Goal: Transaction & Acquisition: Purchase product/service

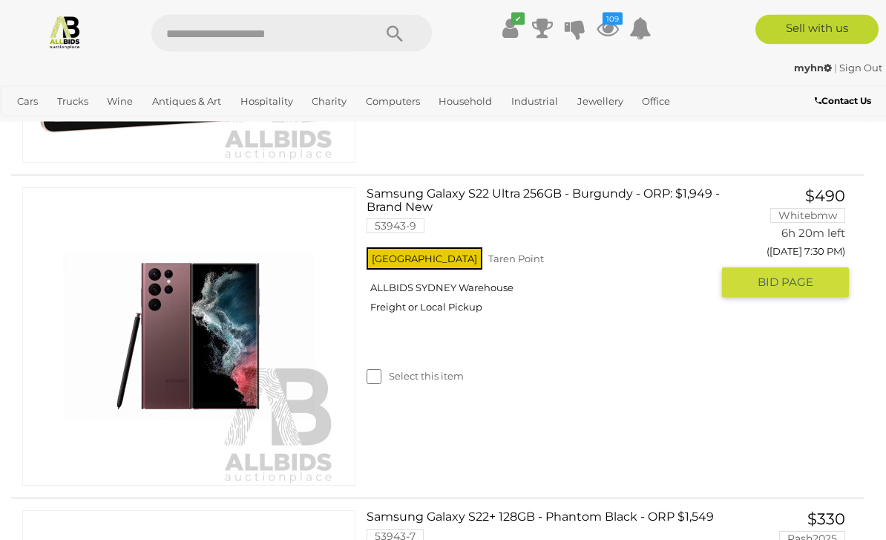
scroll to position [1228, 0]
click at [780, 267] on button "GO TO BID PAGE" at bounding box center [786, 282] width 128 height 30
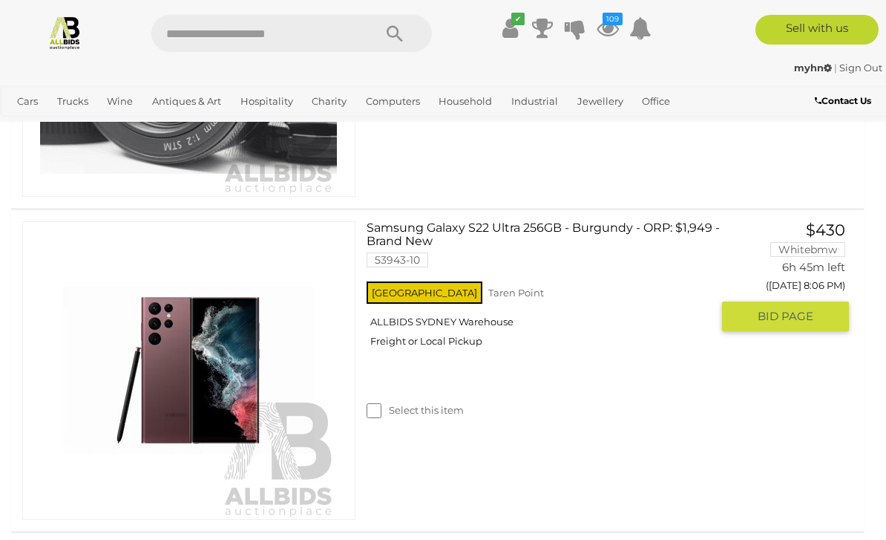
scroll to position [2106, 0]
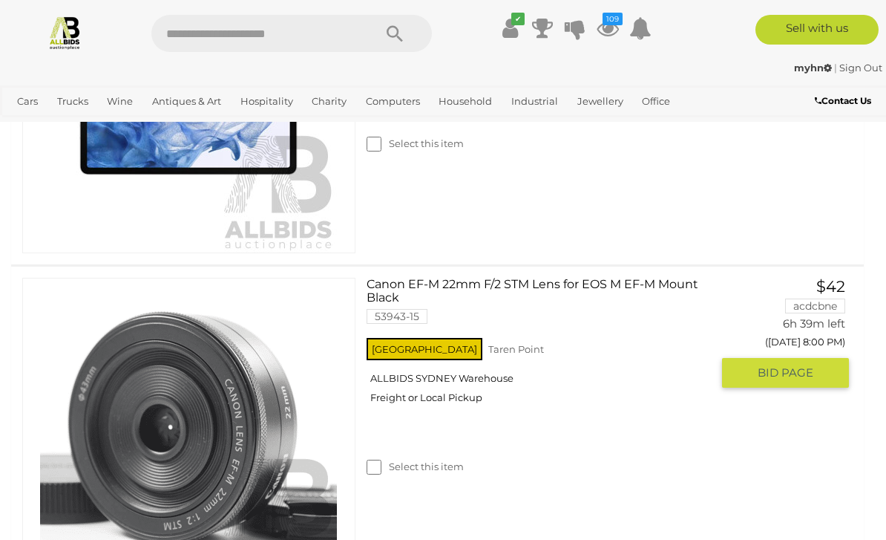
click at [627, 286] on link "Canon EF-M 22mm F/2 STM Lens for EOS M EF-M Mount Black 53943-15" at bounding box center [544, 306] width 333 height 57
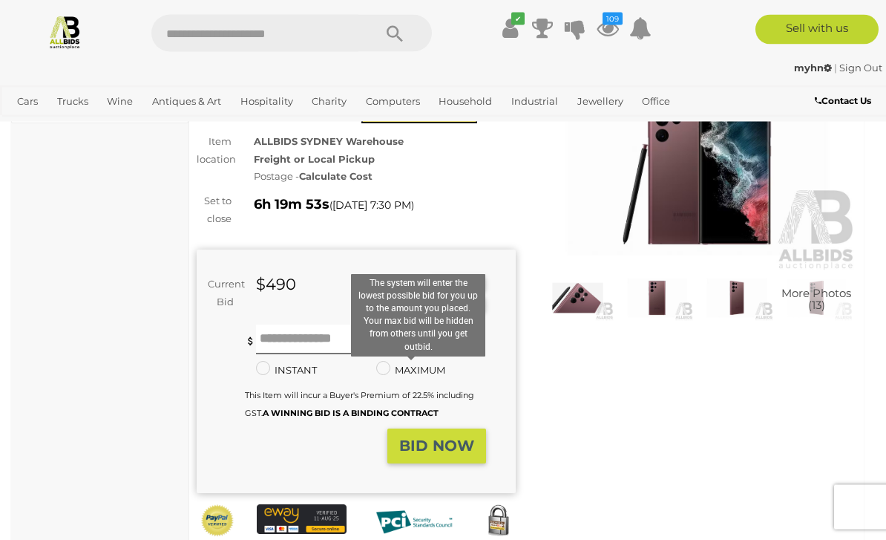
scroll to position [122, 0]
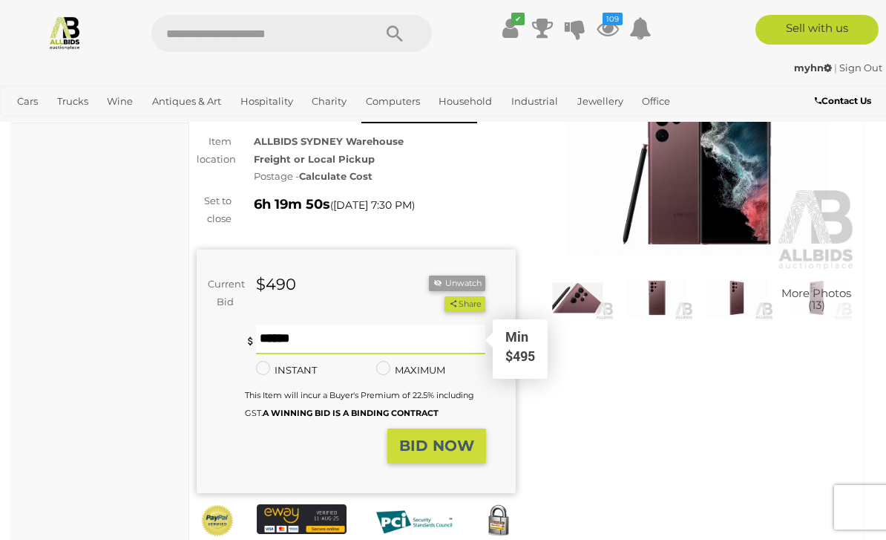
click at [407, 334] on input "text" at bounding box center [371, 339] width 230 height 30
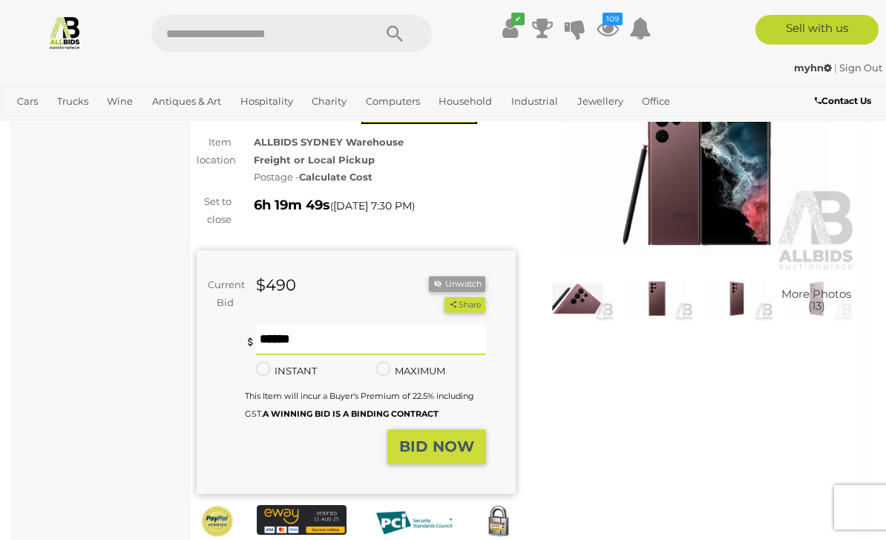
type input "***"
click at [422, 278] on ul "Unwatch Share" at bounding box center [443, 297] width 85 height 42
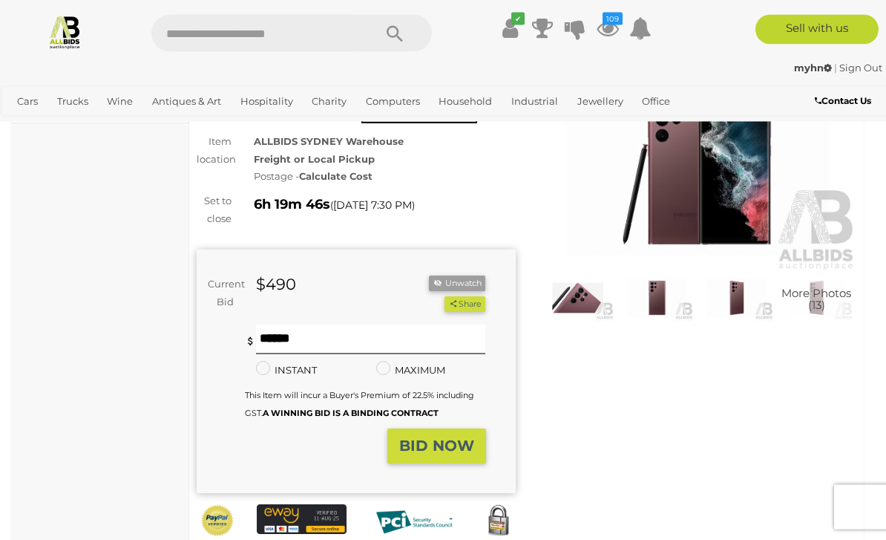
scroll to position [122, 0]
click at [320, 177] on strong "Calculate Cost" at bounding box center [335, 176] width 73 height 12
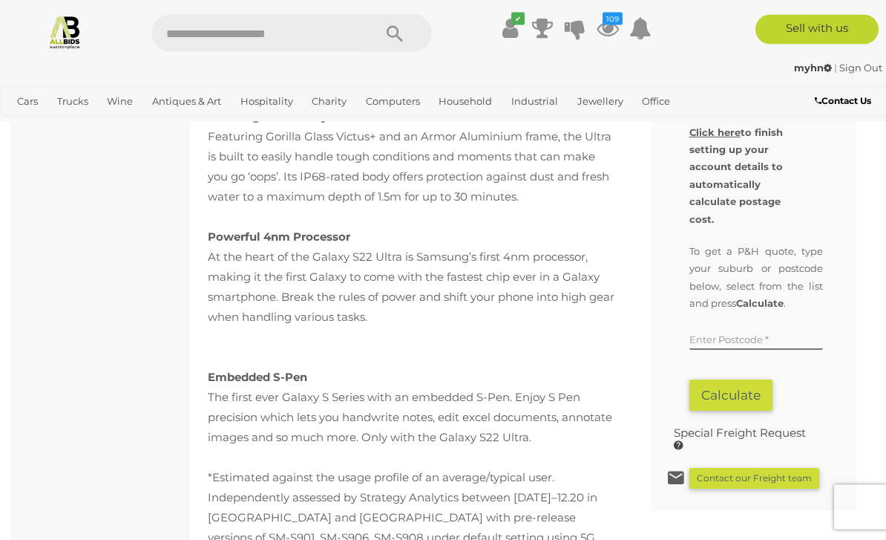
scroll to position [1153, 0]
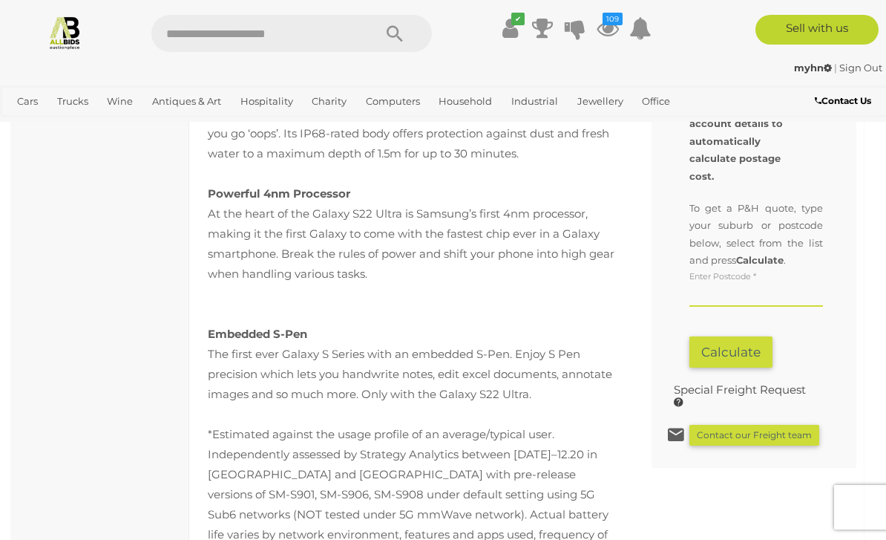
click at [731, 300] on input "text" at bounding box center [757, 295] width 134 height 22
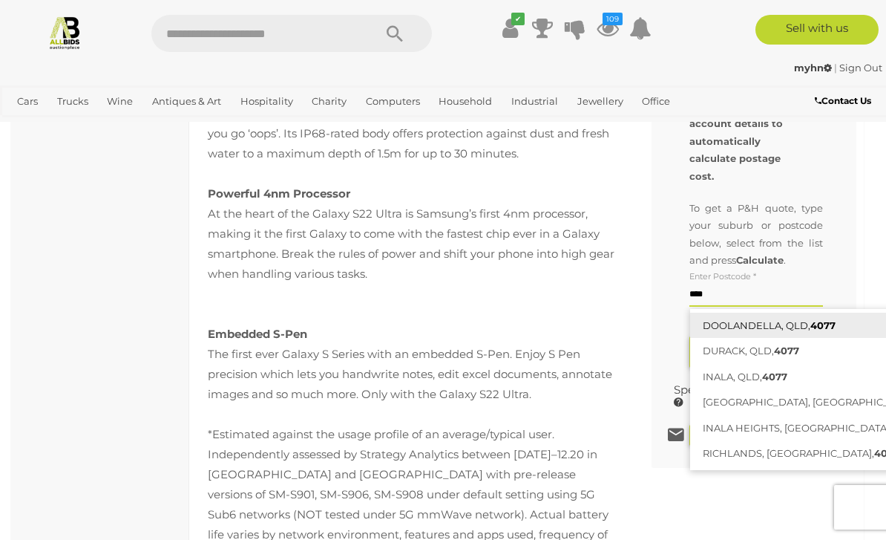
click at [828, 331] on strong "4077" at bounding box center [822, 325] width 25 height 12
type input "**********"
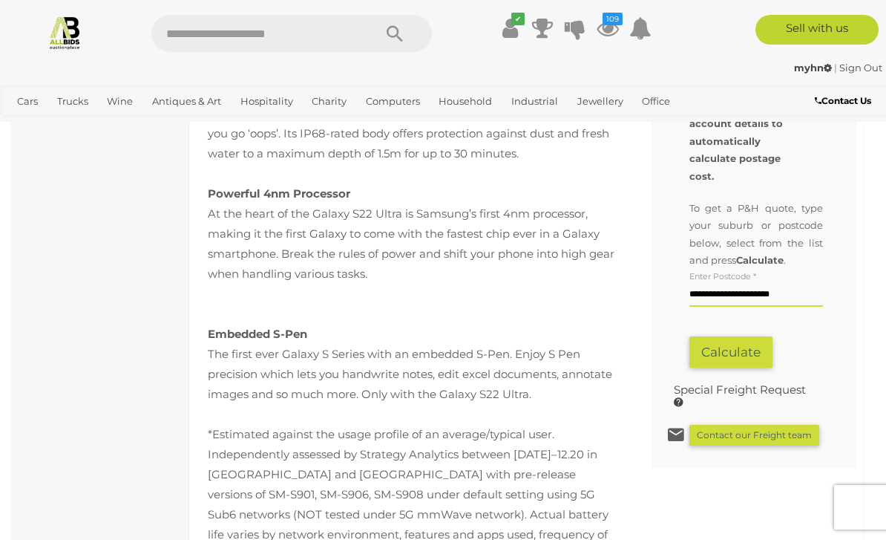
click at [767, 367] on button "Calculate" at bounding box center [731, 352] width 83 height 32
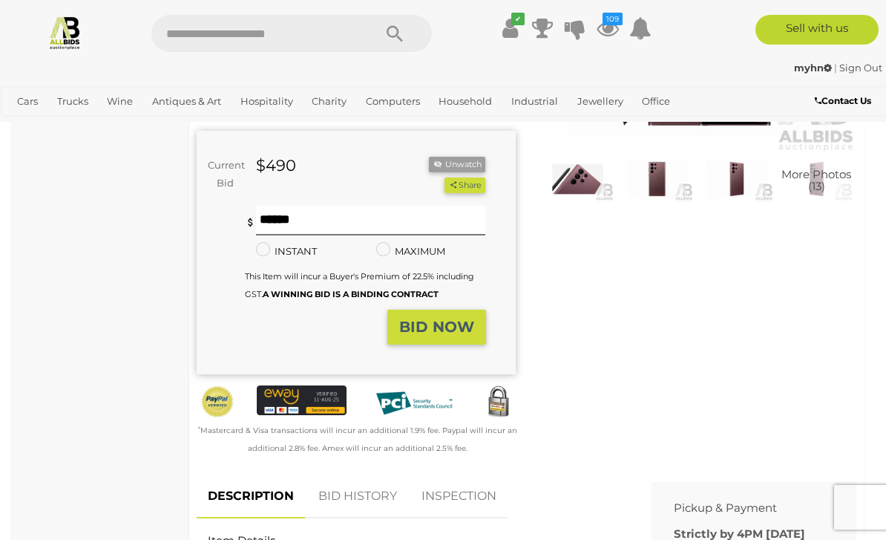
scroll to position [0, 0]
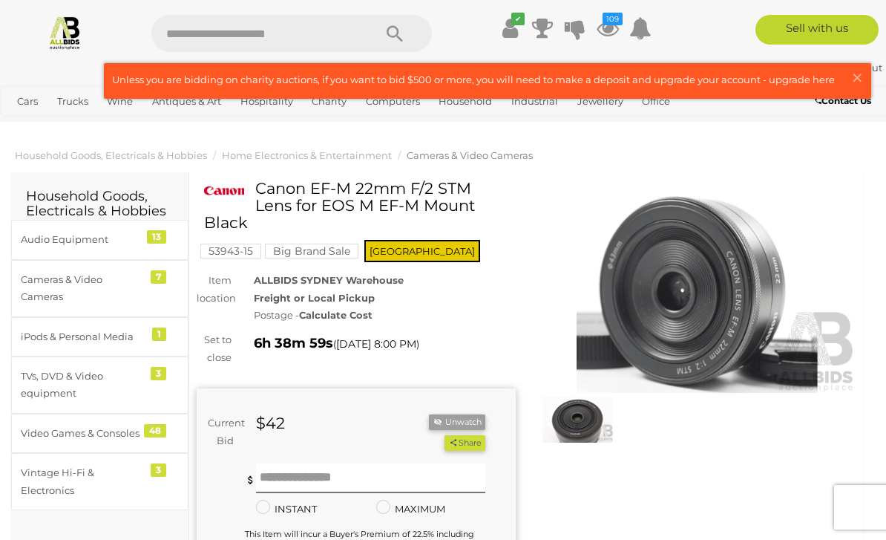
click at [318, 311] on strong "Calculate Cost" at bounding box center [335, 315] width 73 height 12
click at [63, 284] on div "Cameras & Video Cameras" at bounding box center [82, 288] width 122 height 35
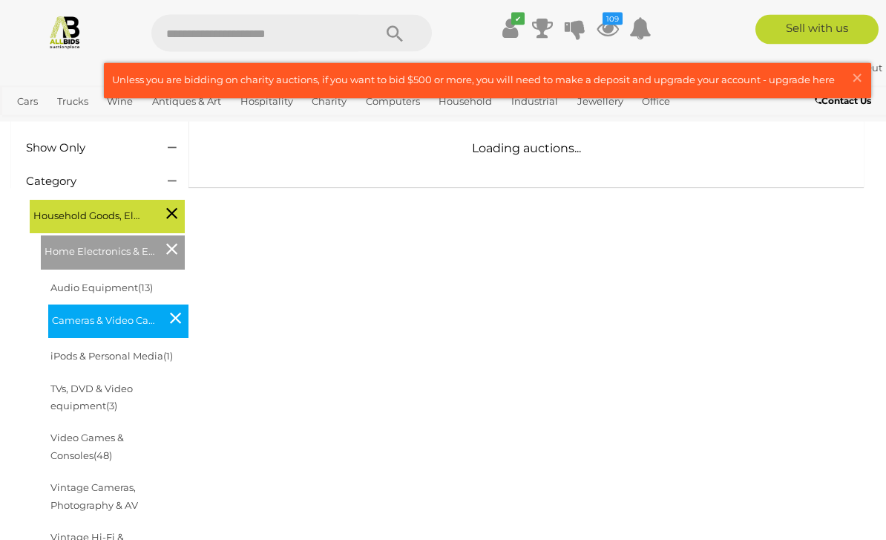
scroll to position [176, 0]
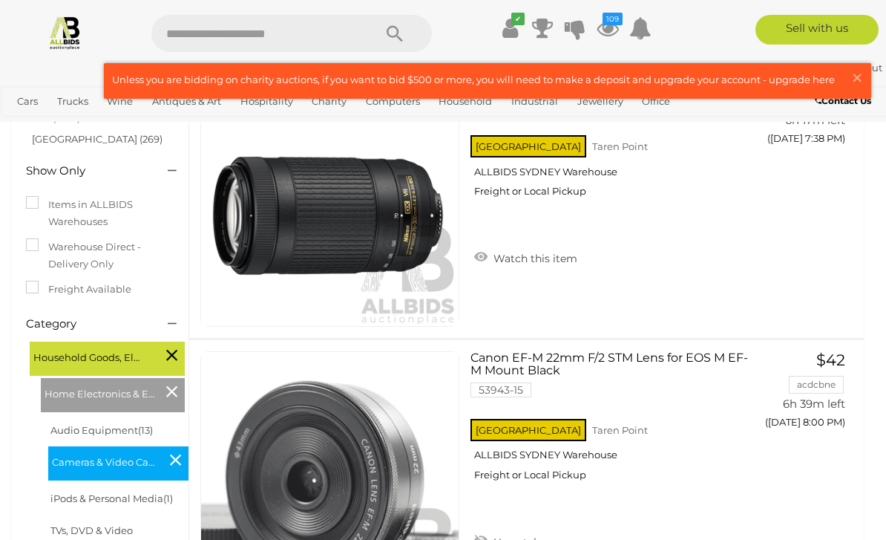
scroll to position [418, 0]
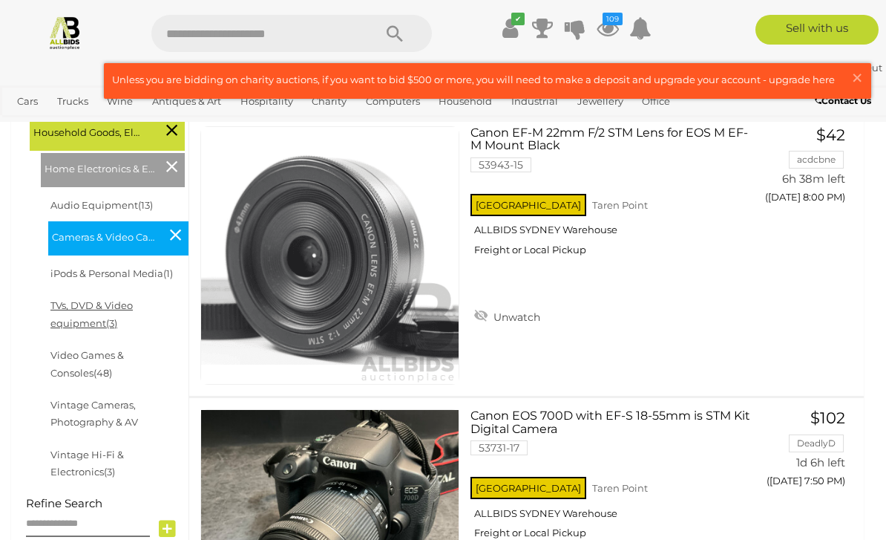
click at [106, 312] on link "TVs, DVD & Video equipment (3)" at bounding box center [91, 313] width 82 height 29
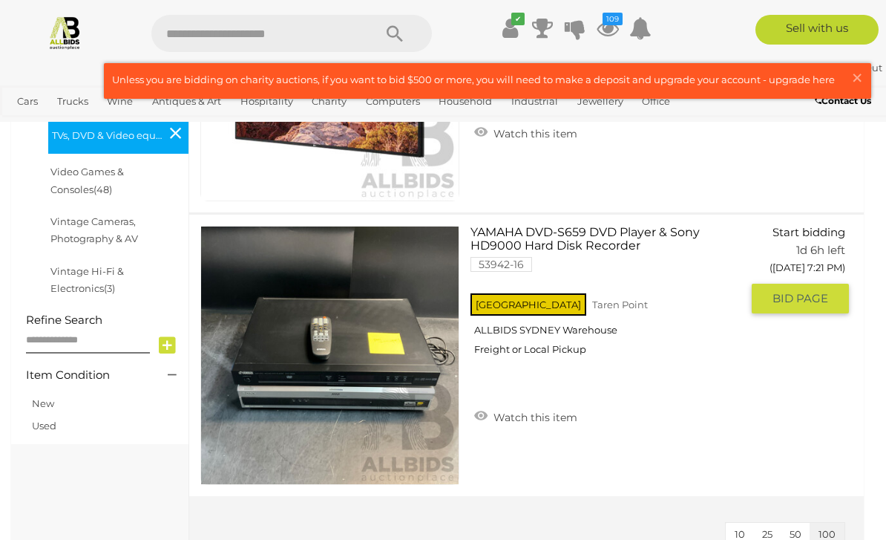
scroll to position [356, 0]
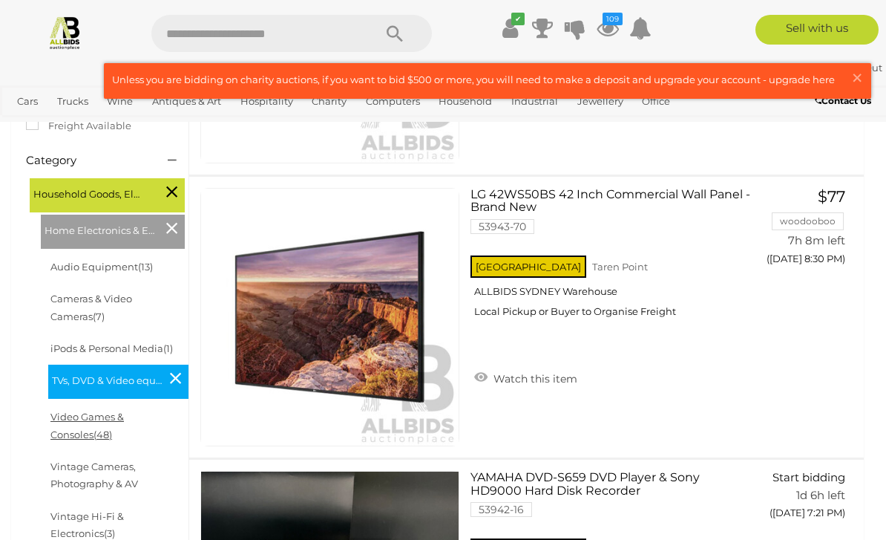
click at [124, 413] on link "Video Games & Consoles (48)" at bounding box center [86, 424] width 73 height 29
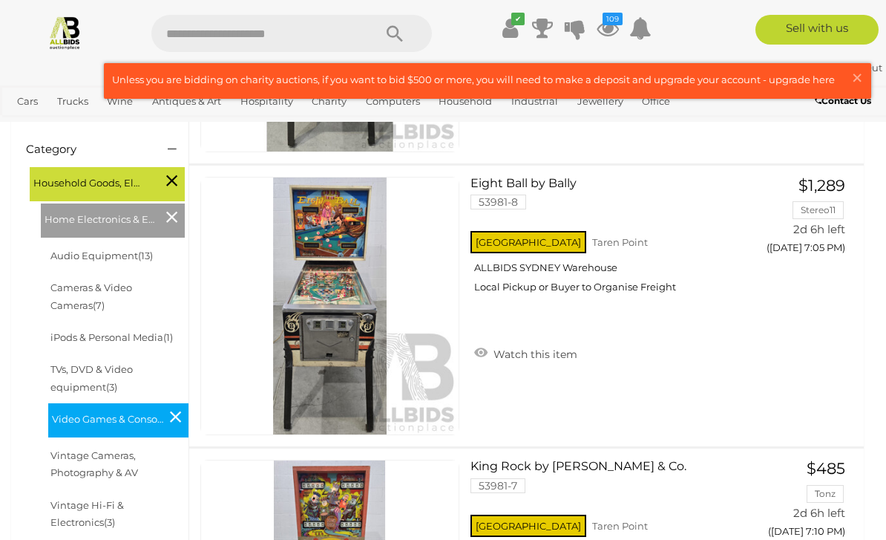
scroll to position [355, 0]
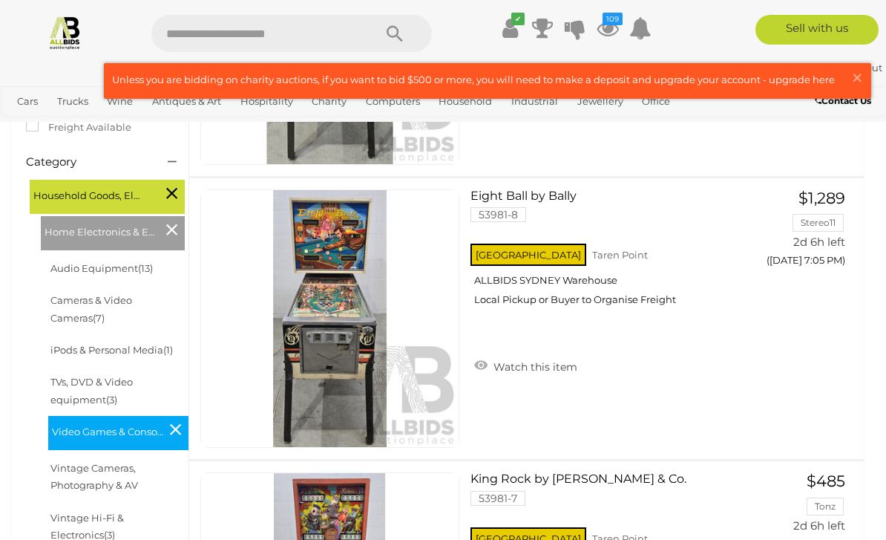
click at [73, 36] on img at bounding box center [65, 32] width 35 height 35
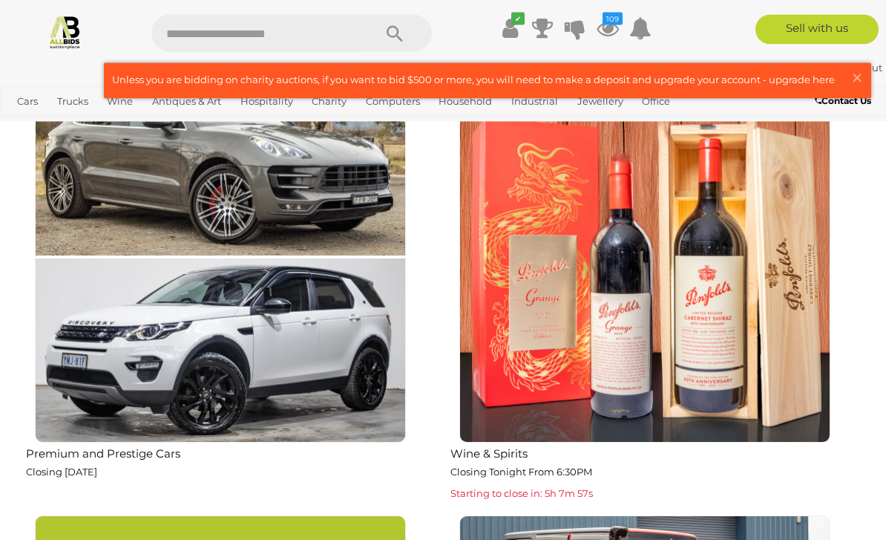
scroll to position [952, 0]
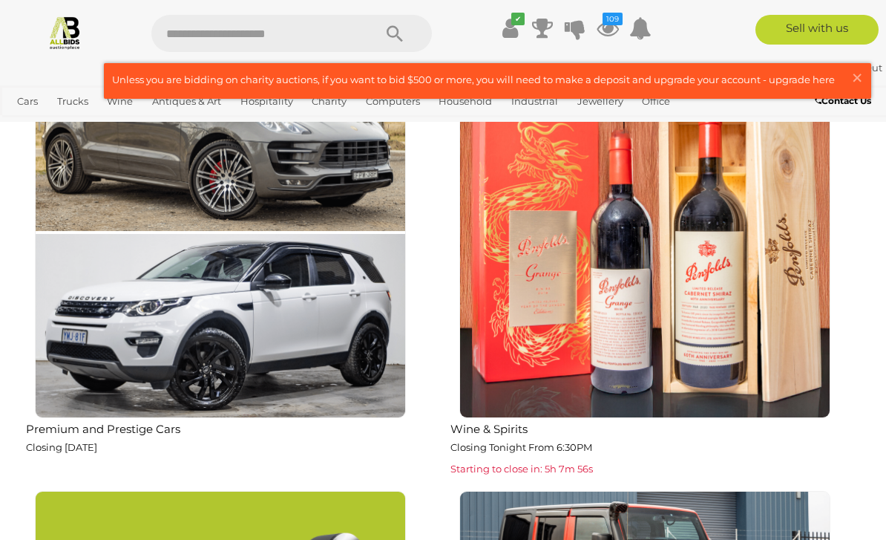
click at [202, 383] on img at bounding box center [220, 232] width 371 height 371
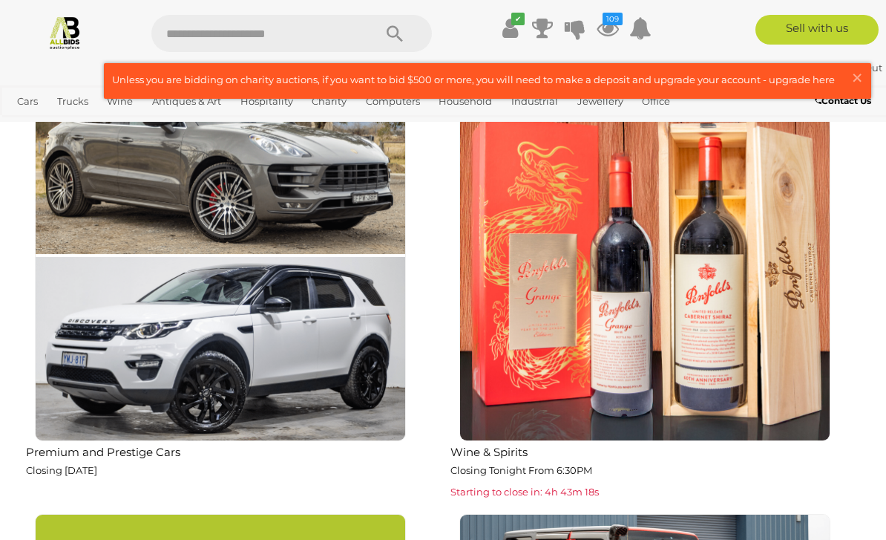
scroll to position [928, 0]
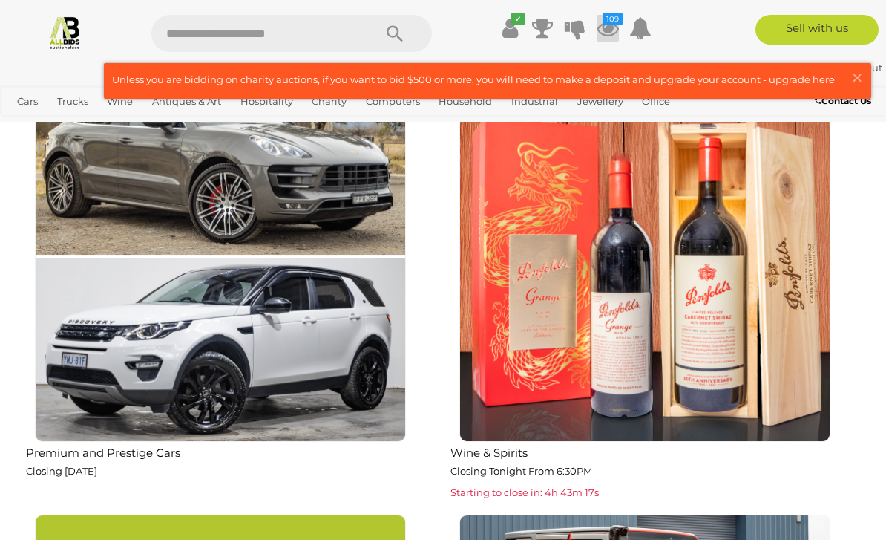
click at [609, 33] on icon at bounding box center [608, 28] width 22 height 27
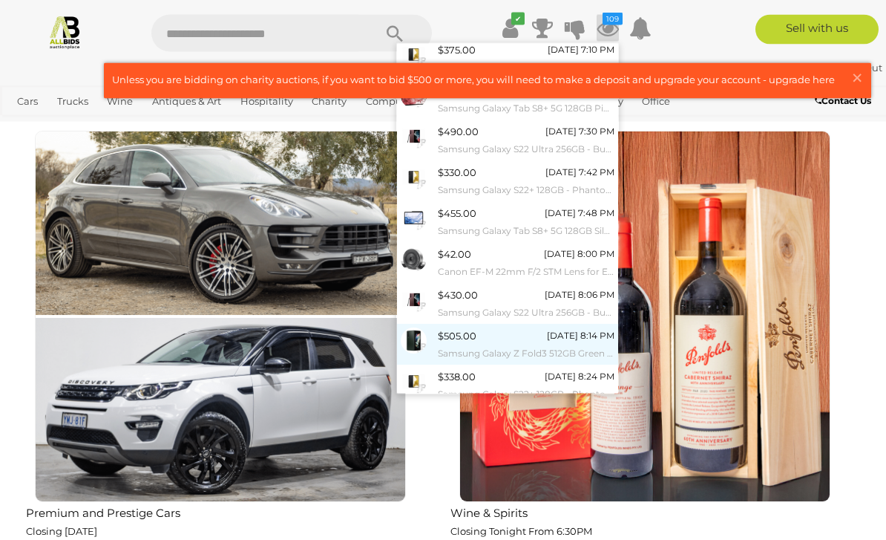
scroll to position [868, 0]
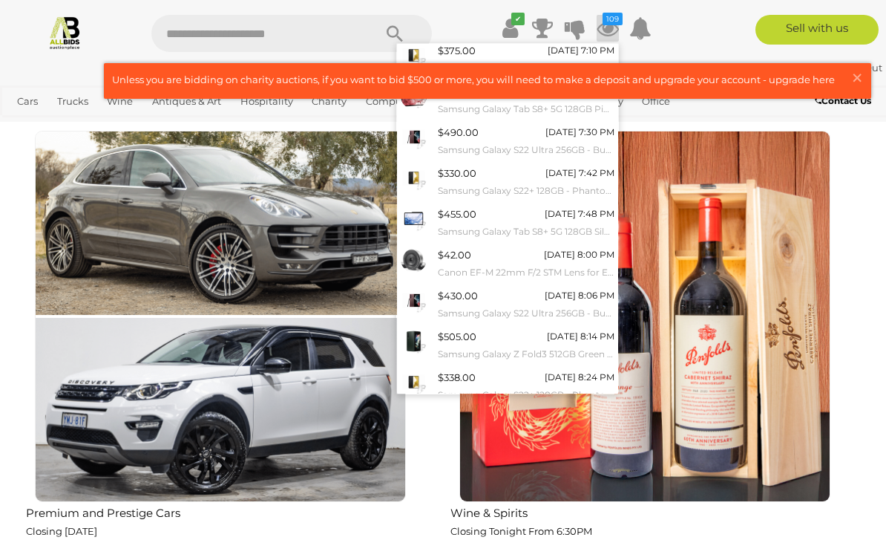
click at [529, 413] on link "View All" at bounding box center [507, 419] width 221 height 26
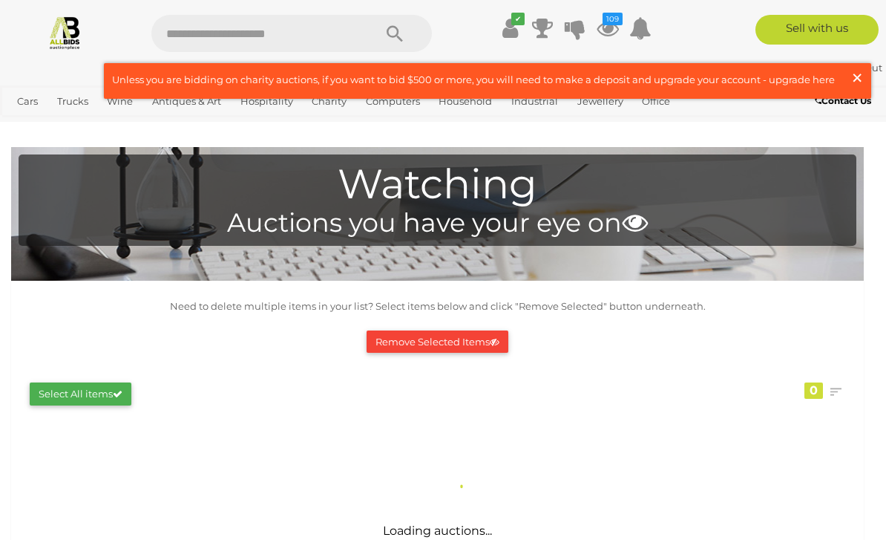
click at [856, 79] on span "×" at bounding box center [857, 77] width 13 height 29
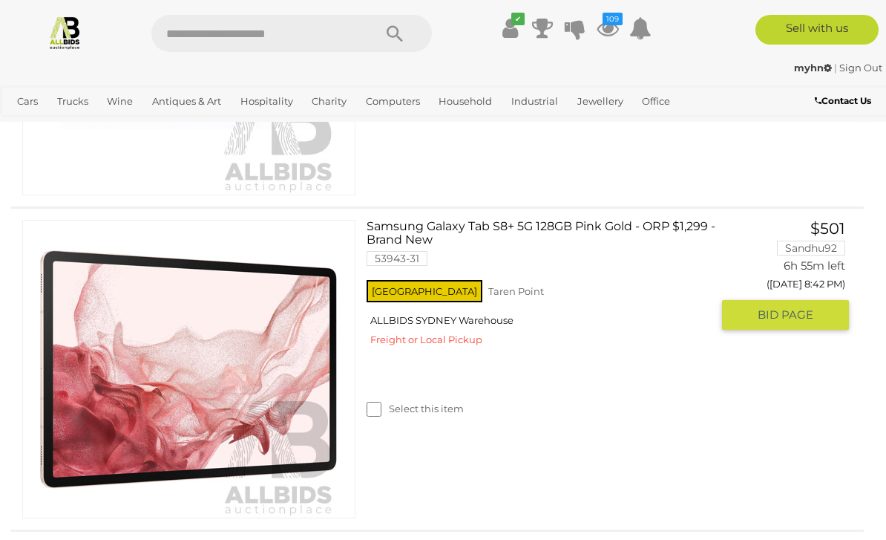
scroll to position [3400, 0]
